Goal: Task Accomplishment & Management: Manage account settings

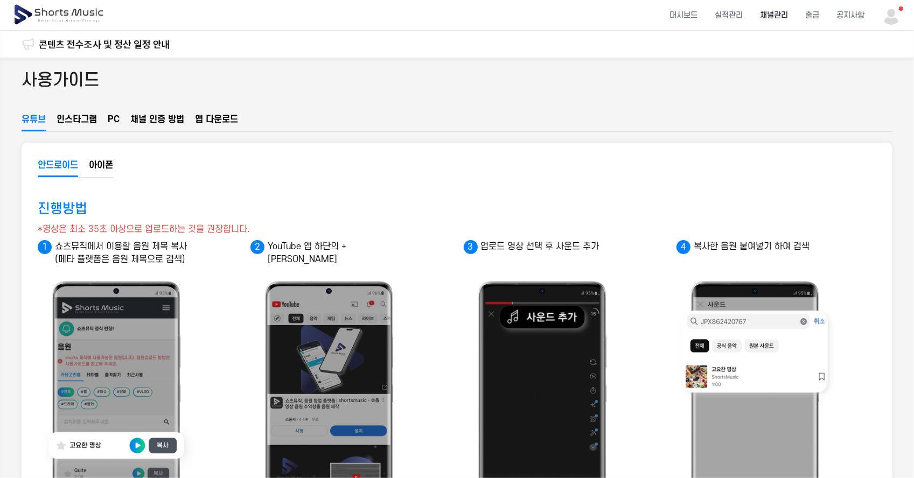
click at [765, 17] on li "채널관리" at bounding box center [773, 15] width 45 height 29
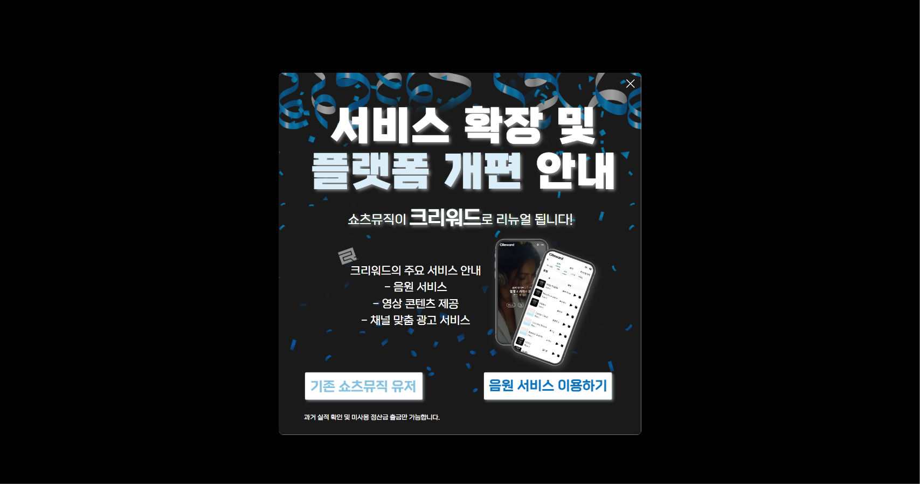
click at [636, 80] on icon at bounding box center [630, 83] width 13 height 13
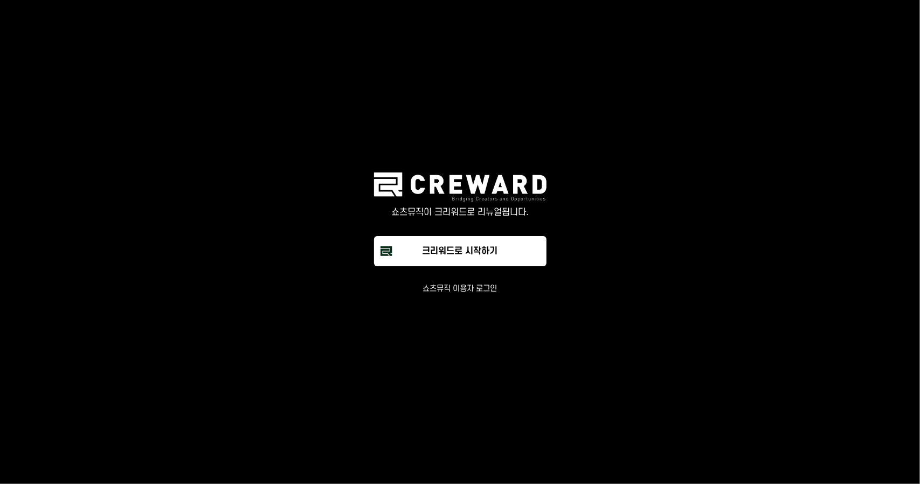
click at [471, 289] on button "쇼츠뮤직 이용자 로그인" at bounding box center [460, 288] width 74 height 11
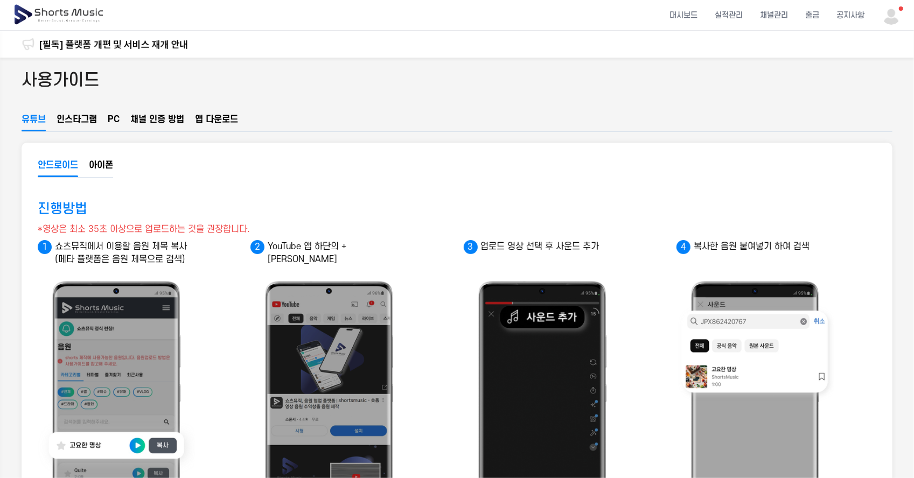
click at [900, 16] on img at bounding box center [891, 14] width 19 height 19
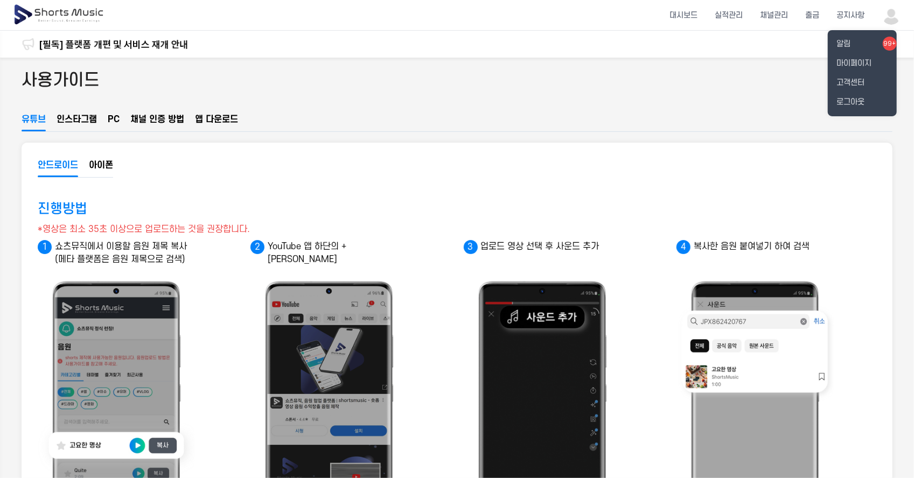
click at [722, 99] on button at bounding box center [457, 239] width 914 height 478
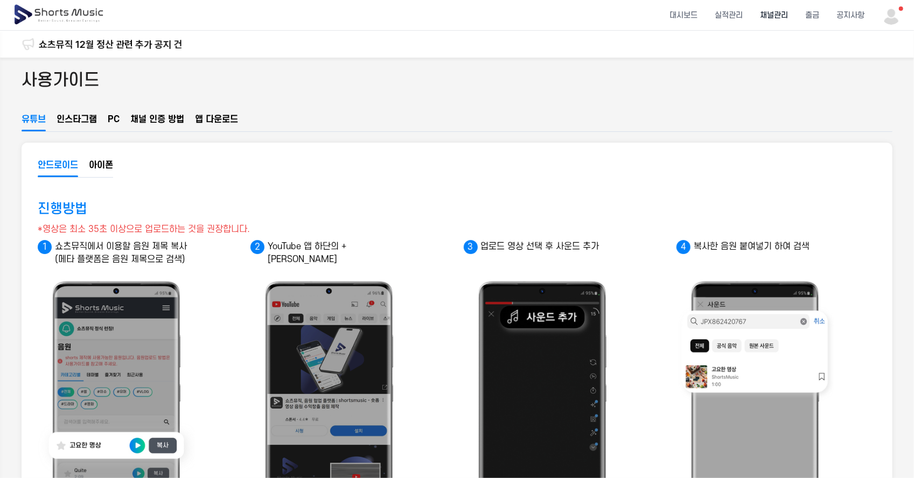
click at [771, 17] on li "채널관리" at bounding box center [773, 15] width 45 height 29
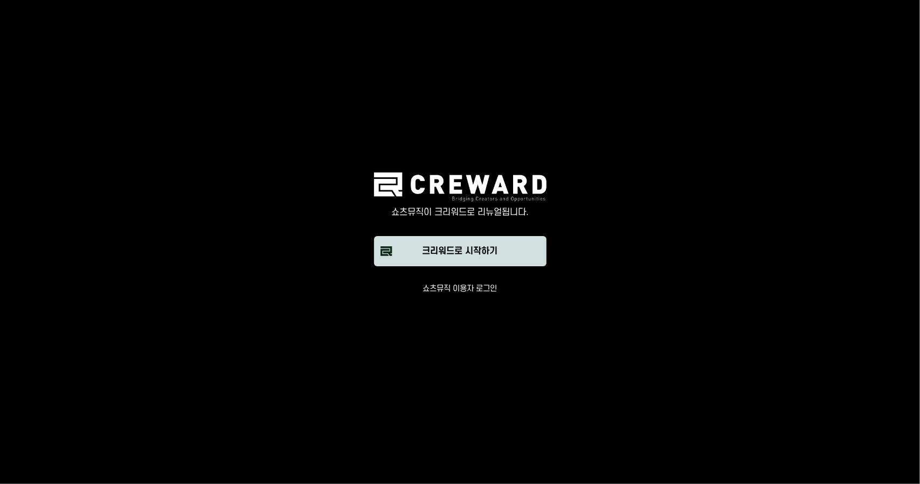
click at [450, 255] on div "크리워드로 시작하기" at bounding box center [459, 251] width 75 height 13
